Goal: Find specific page/section: Find specific page/section

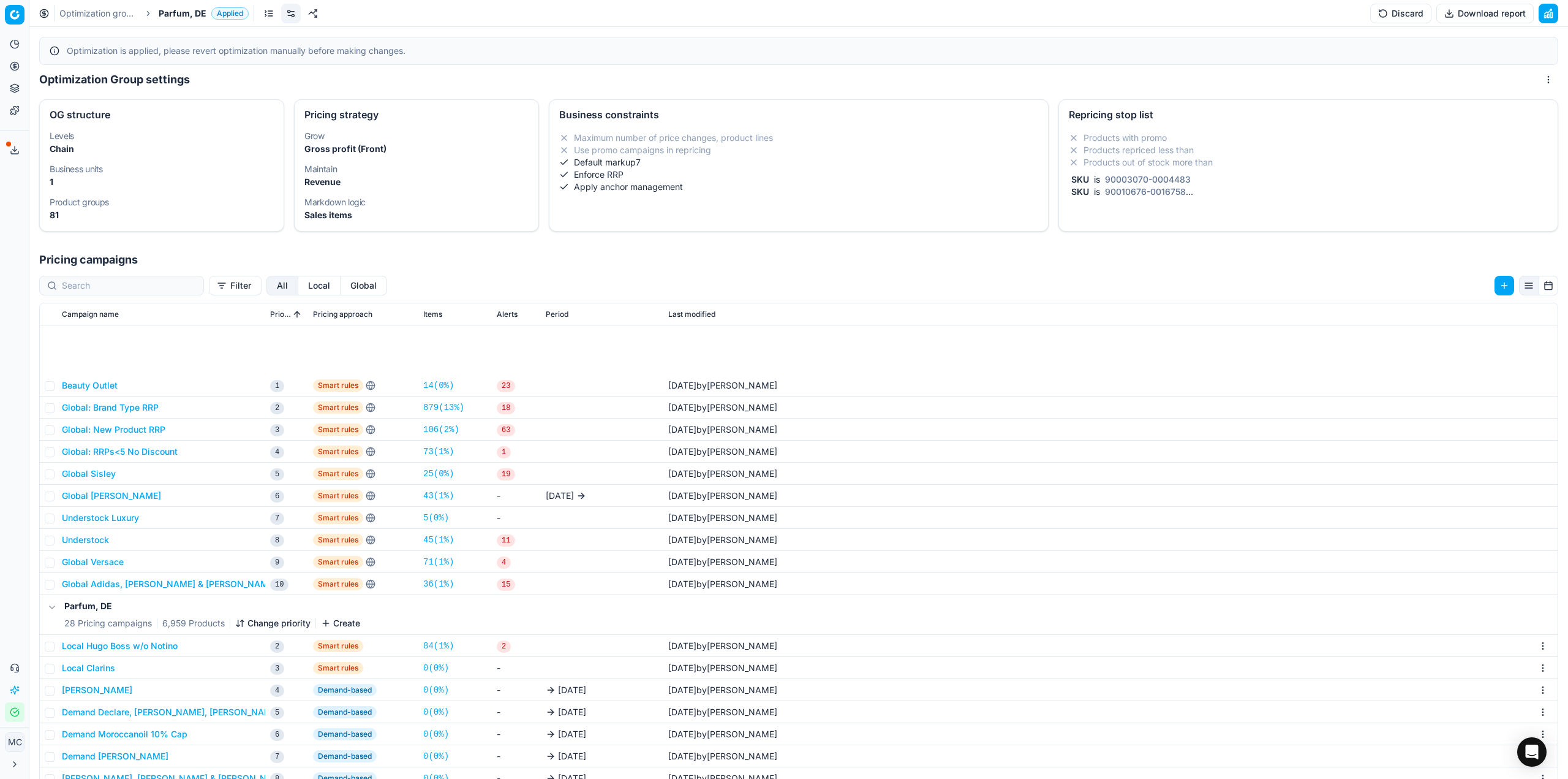
scroll to position [122, 0]
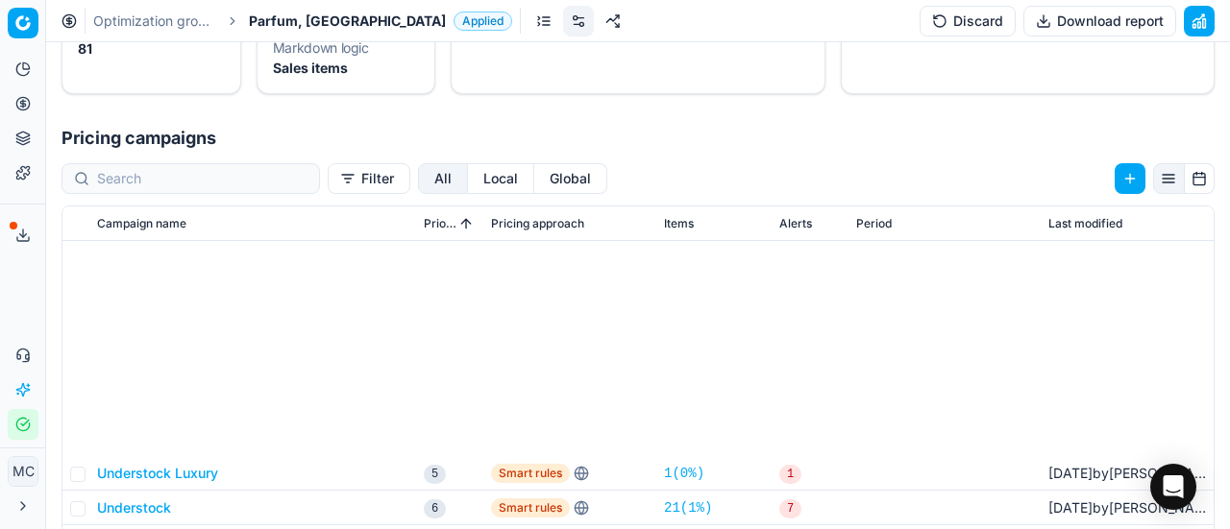
scroll to position [384, 0]
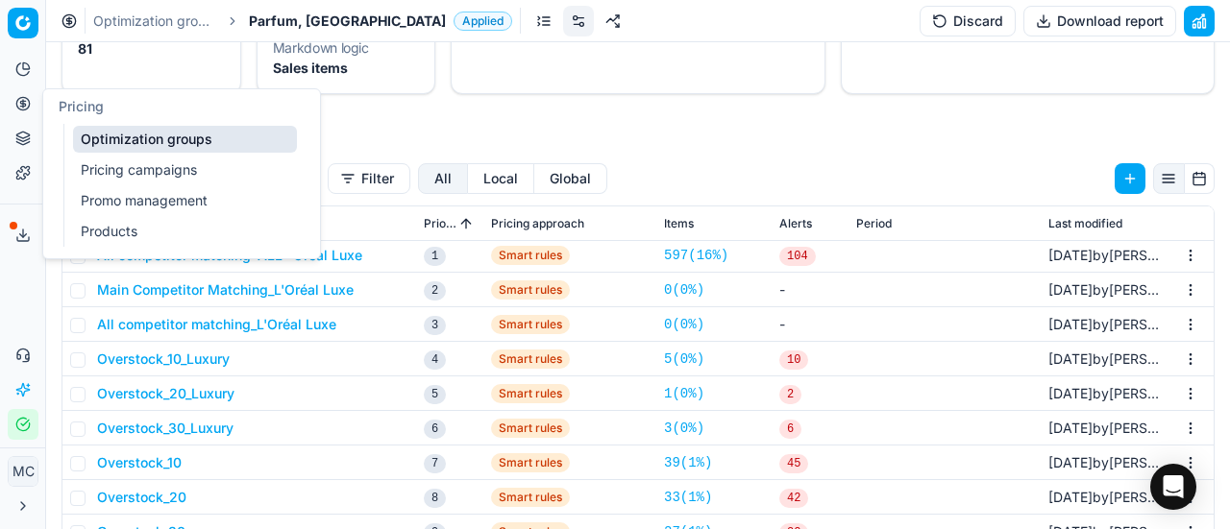
click at [115, 227] on link "Products" at bounding box center [185, 231] width 224 height 27
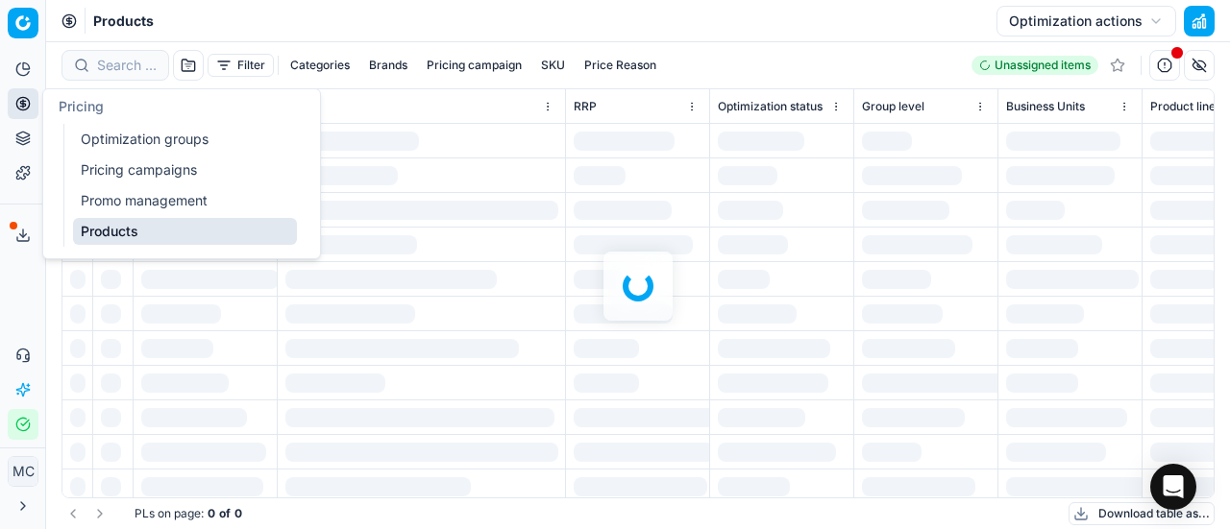
click at [112, 55] on div at bounding box center [638, 285] width 1184 height 487
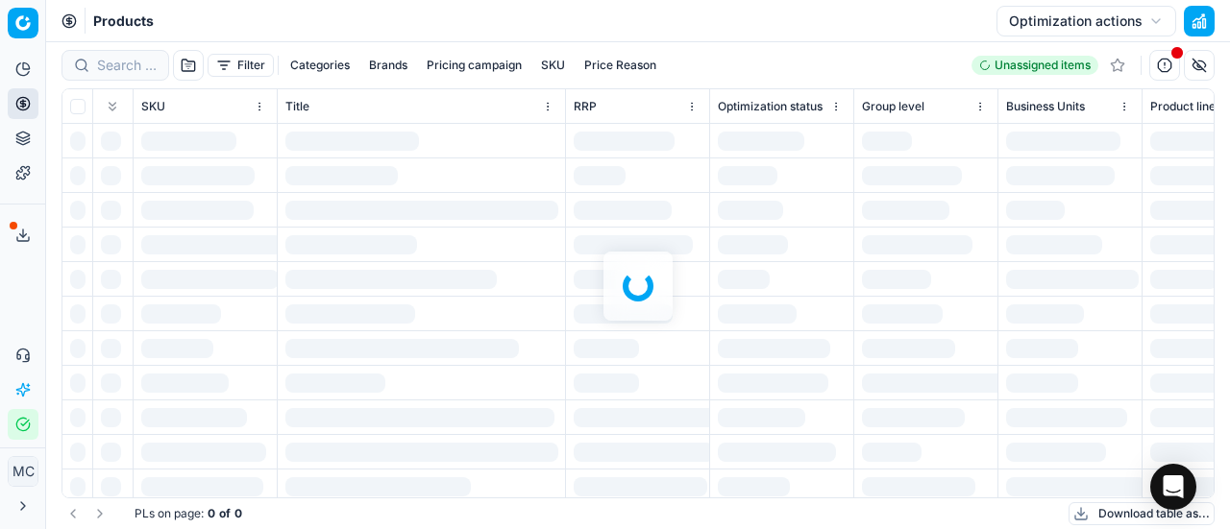
click at [114, 57] on div at bounding box center [638, 285] width 1184 height 487
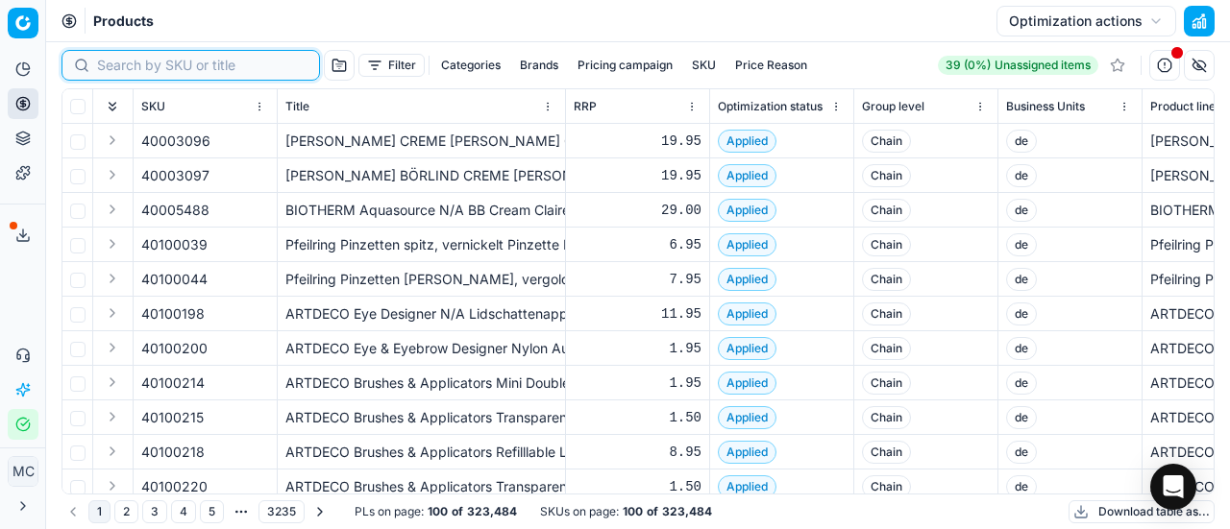
click at [129, 64] on input at bounding box center [202, 65] width 210 height 19
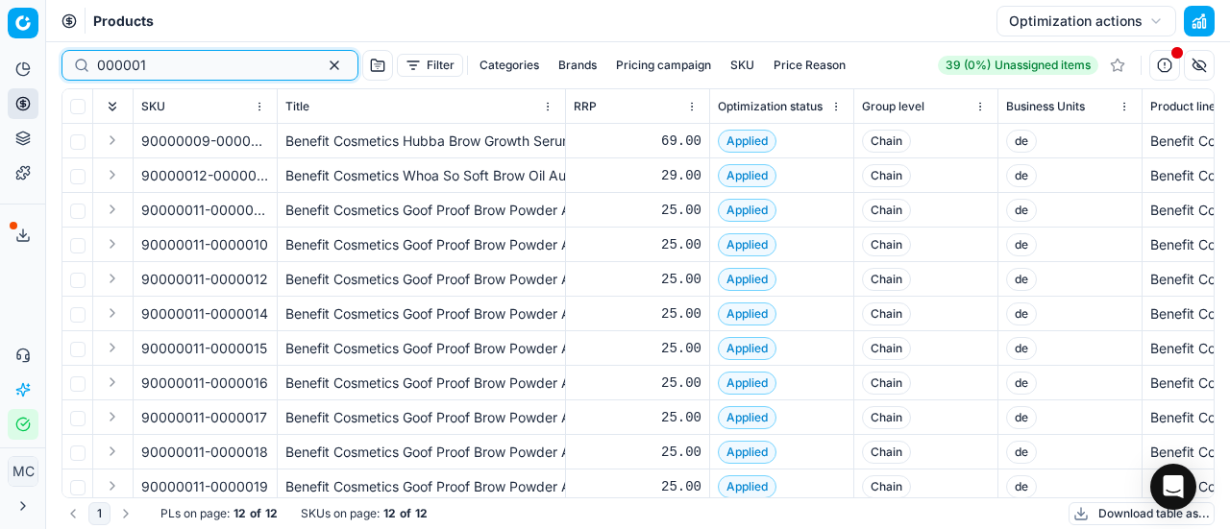
type input "000001"
